Goal: Task Accomplishment & Management: Manage account settings

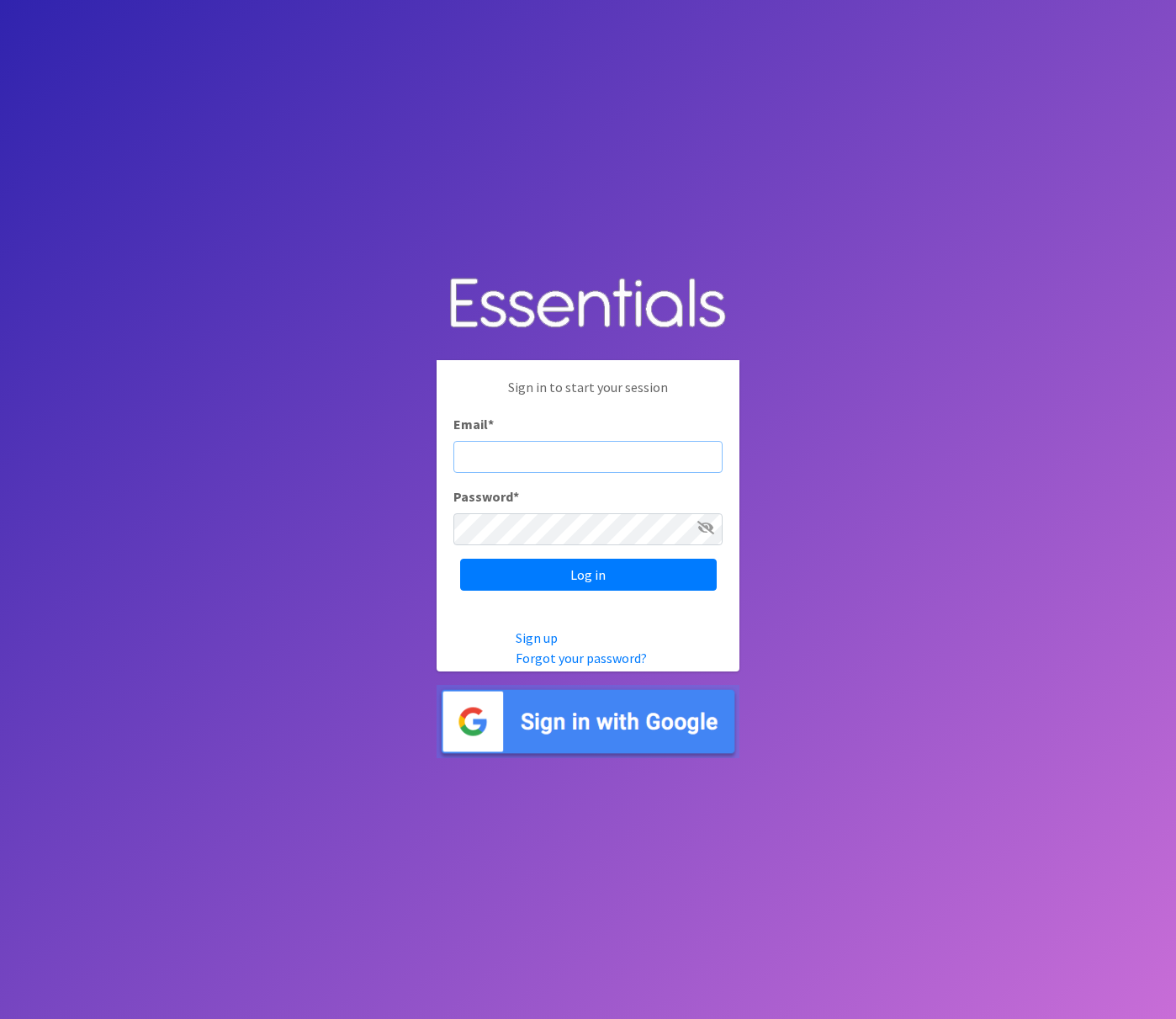
type input "djPzXyxV7fc2D_yJHfYm"
click at [597, 569] on input "Log in" at bounding box center [589, 574] width 257 height 32
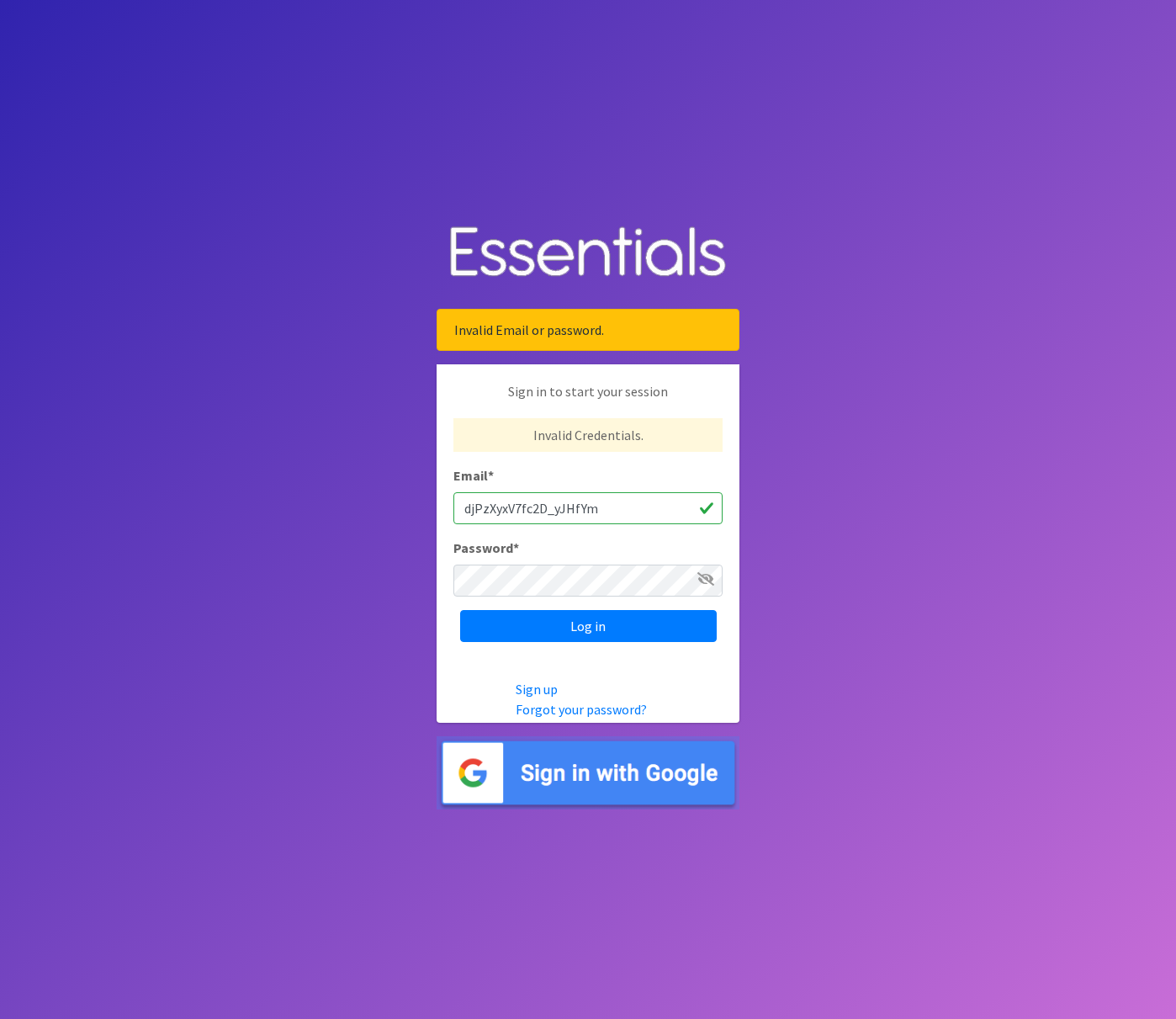
drag, startPoint x: 626, startPoint y: 513, endPoint x: 353, endPoint y: 489, distance: 274.1
click at [353, 489] on body "Invalid Email or password. Sign in to start your session Invalid Credentials. E…" at bounding box center [588, 510] width 1176 height 1019
type input "[EMAIL_ADDRESS][DOMAIN_NAME]"
click at [588, 625] on input "Log in" at bounding box center [589, 626] width 257 height 32
